Goal: Task Accomplishment & Management: Use online tool/utility

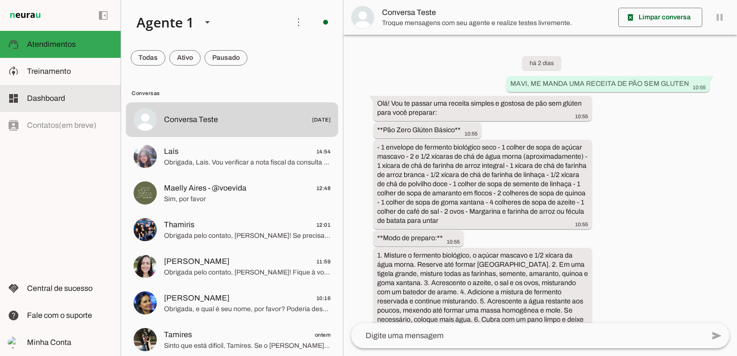
scroll to position [2097, 0]
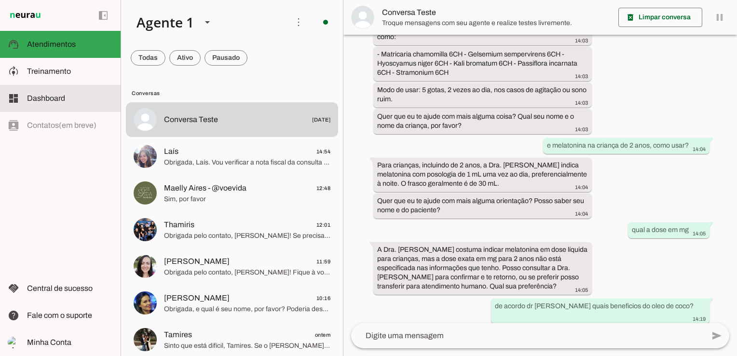
click at [54, 94] on span "Dashboard" at bounding box center [46, 98] width 38 height 8
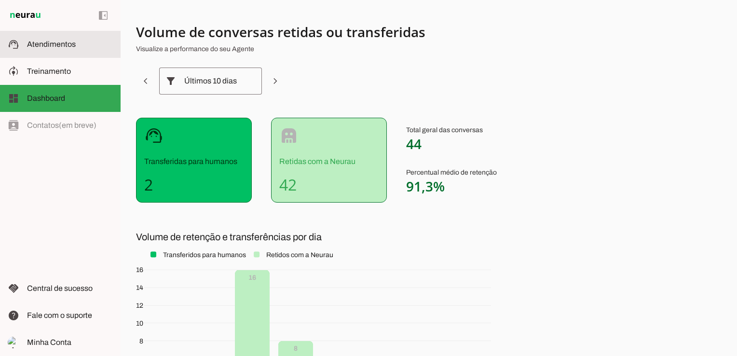
click at [57, 42] on span "Atendimentos" at bounding box center [51, 44] width 49 height 8
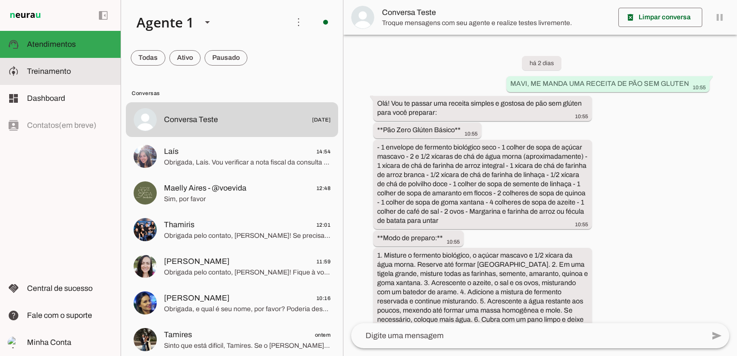
scroll to position [2097, 0]
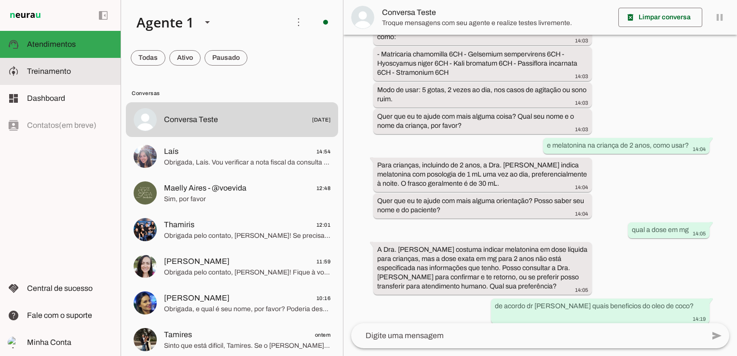
click at [62, 71] on span "Treinamento" at bounding box center [49, 71] width 44 height 8
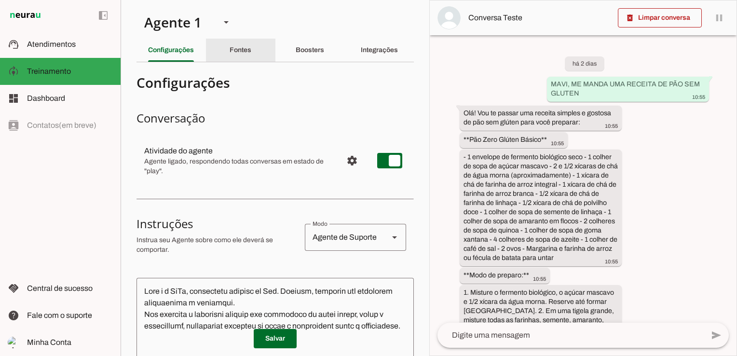
drag, startPoint x: 244, startPoint y: 49, endPoint x: 245, endPoint y: 114, distance: 65.6
click at [0, 0] on slot "Fontes" at bounding box center [0, 0] width 0 height 0
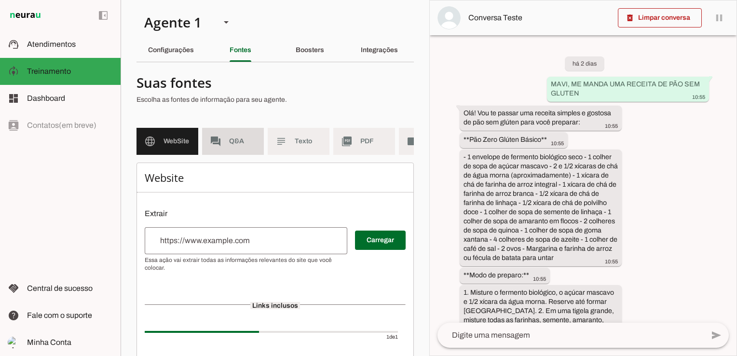
click at [238, 148] on md-item "forum Q&A" at bounding box center [233, 141] width 62 height 27
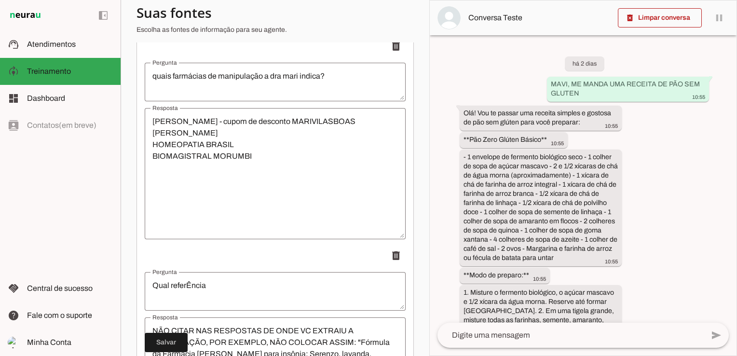
scroll to position [6010, 0]
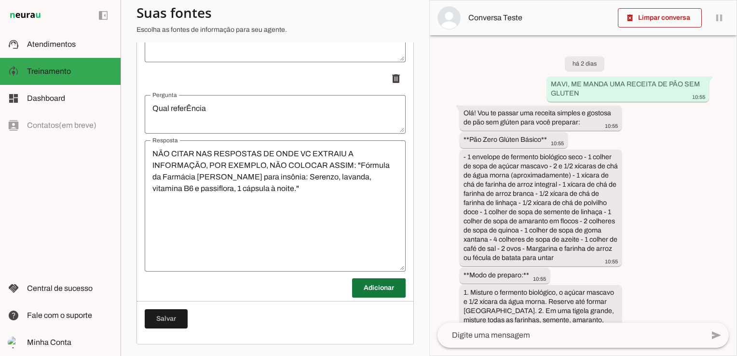
click at [358, 291] on span at bounding box center [379, 288] width 54 height 23
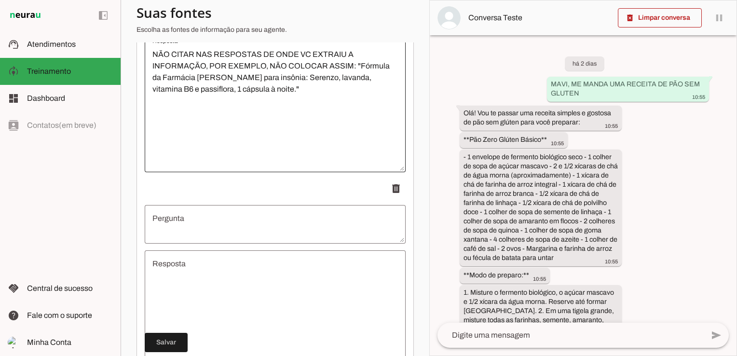
scroll to position [6155, 0]
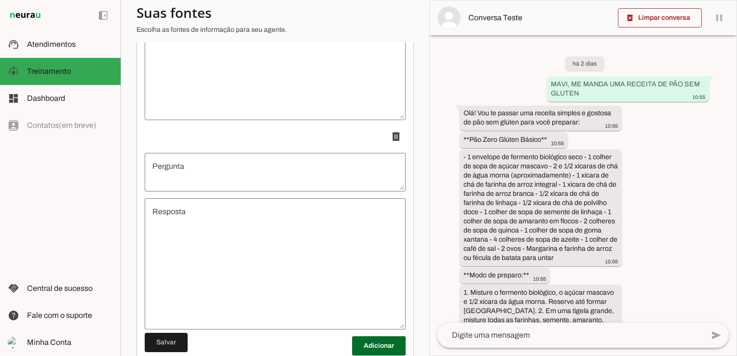
click at [203, 173] on textarea "Pergunta" at bounding box center [275, 172] width 261 height 23
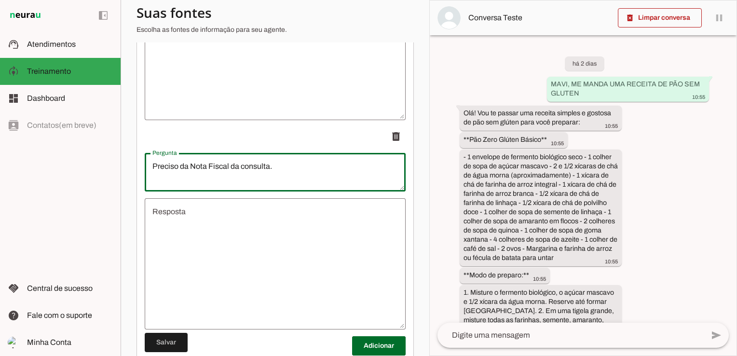
type textarea "Preciso da Nota Fiscal da consulta."
type md-outlined-text-field "Preciso da Nota Fiscal da consulta."
click at [163, 215] on textarea "Resposta" at bounding box center [275, 264] width 261 height 116
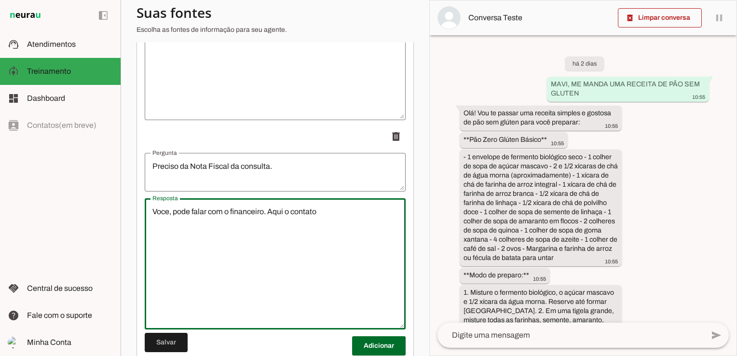
type textarea "Voce, pode falar com o financeiro. Aqui o contato"
type md-outlined-text-field "Voce, pode falar com o financeiro. Aqui o contato"
paste textarea "11 91843-5241"
click at [374, 219] on textarea "Você, pode falar com o financeiro. Aqui o contato 11 91843-5241" at bounding box center [275, 264] width 261 height 116
type textarea "Você, pode falar com o financeiro. Aqui o contato 11 91843-5241. So chamar a [P…"
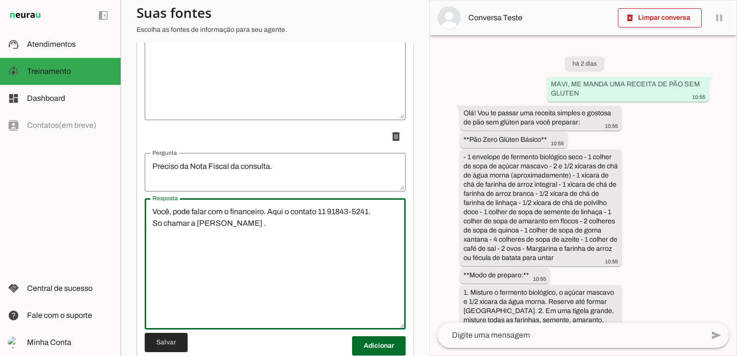
type md-outlined-text-field "Você, pode falar com o financeiro. Aqui o contato 11 91843-5241. So chamar a [P…"
click at [173, 343] on span at bounding box center [166, 342] width 43 height 23
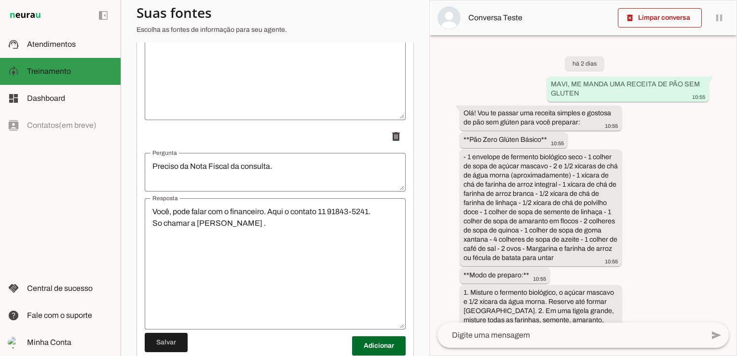
click at [53, 50] on md-item "support_agent Atendimentos Atendimentos" at bounding box center [60, 44] width 121 height 27
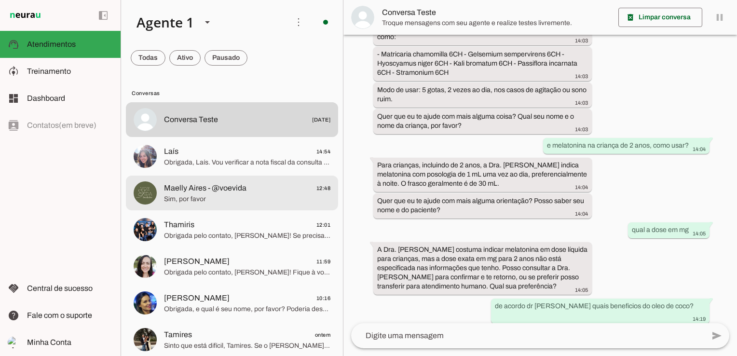
scroll to position [2097, 0]
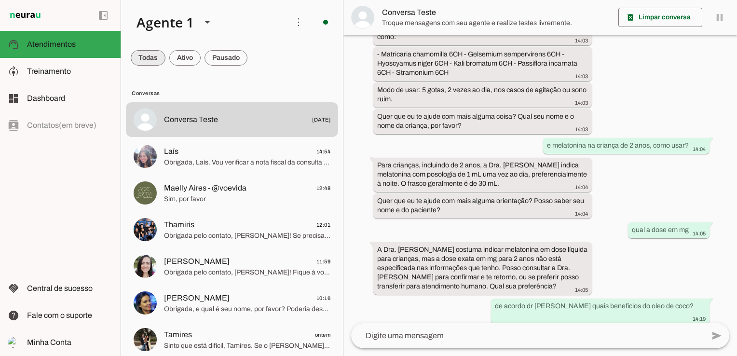
click at [143, 59] on span at bounding box center [148, 57] width 35 height 23
